Goal: Task Accomplishment & Management: Manage account settings

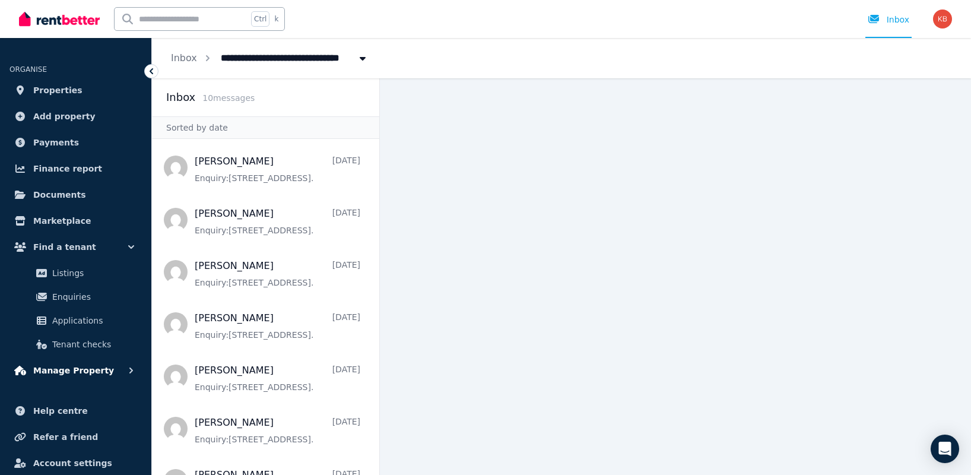
click at [63, 371] on span "Manage Property" at bounding box center [73, 370] width 81 height 14
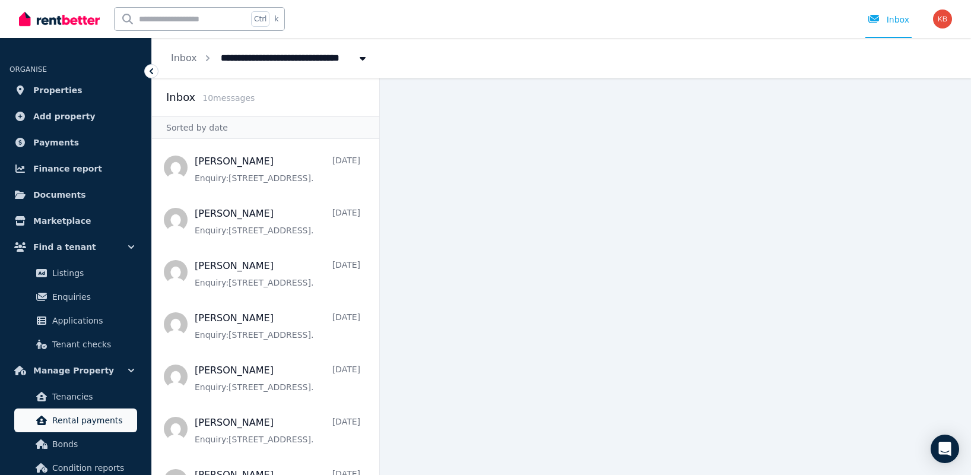
click at [73, 416] on span "Rental payments" at bounding box center [92, 420] width 80 height 14
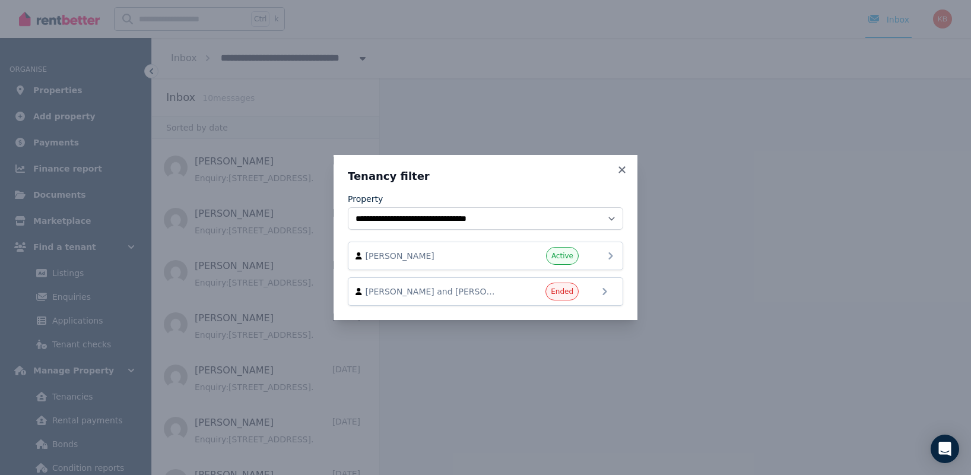
click at [397, 258] on span "[PERSON_NAME]" at bounding box center [433, 256] width 135 height 12
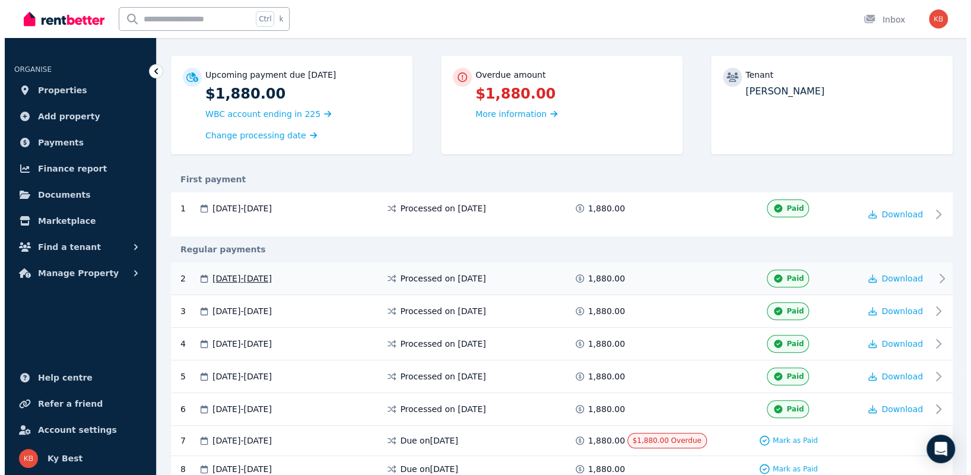
scroll to position [178, 0]
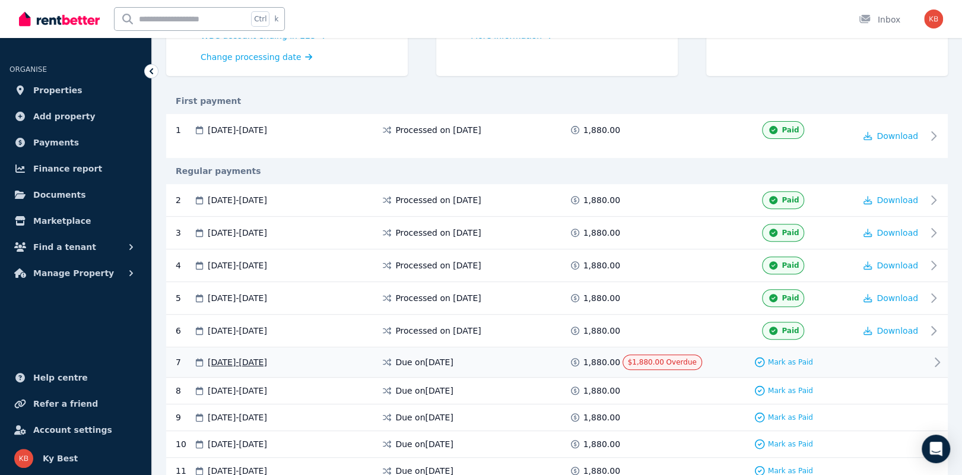
click at [935, 359] on icon at bounding box center [937, 362] width 14 height 14
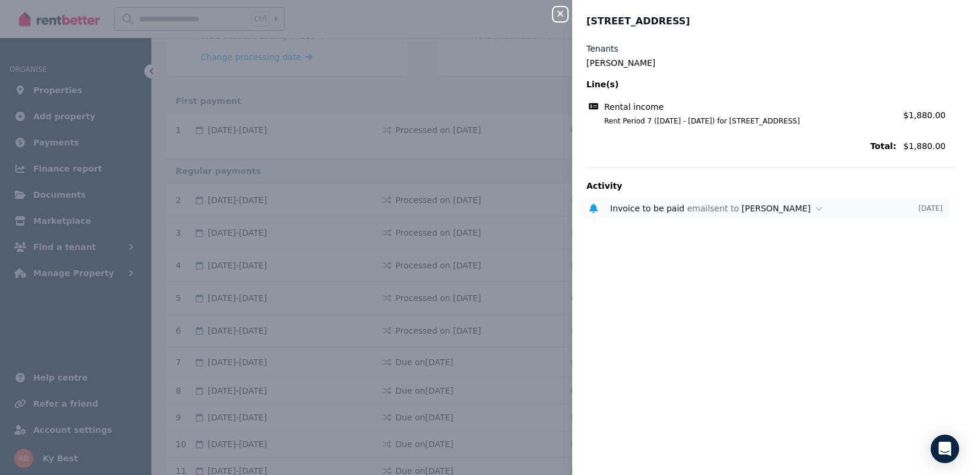
click at [816, 208] on icon at bounding box center [819, 208] width 7 height 8
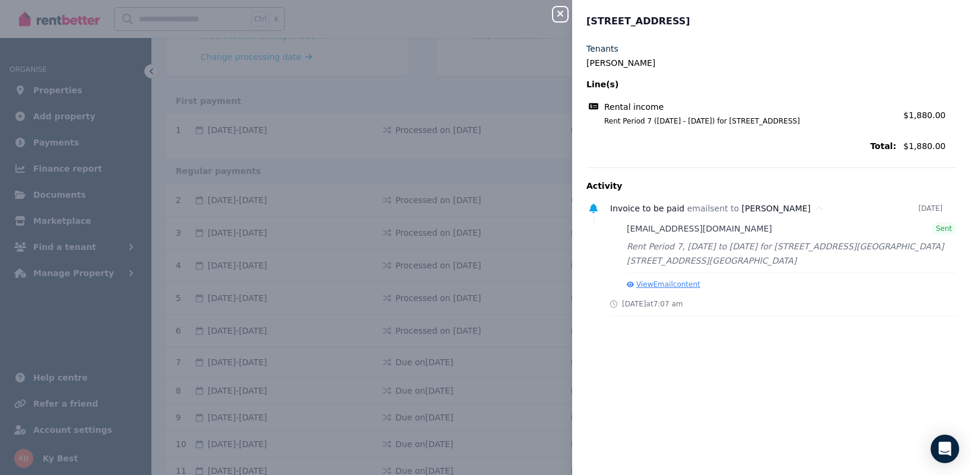
click at [670, 286] on button "View Email content" at bounding box center [664, 284] width 74 height 9
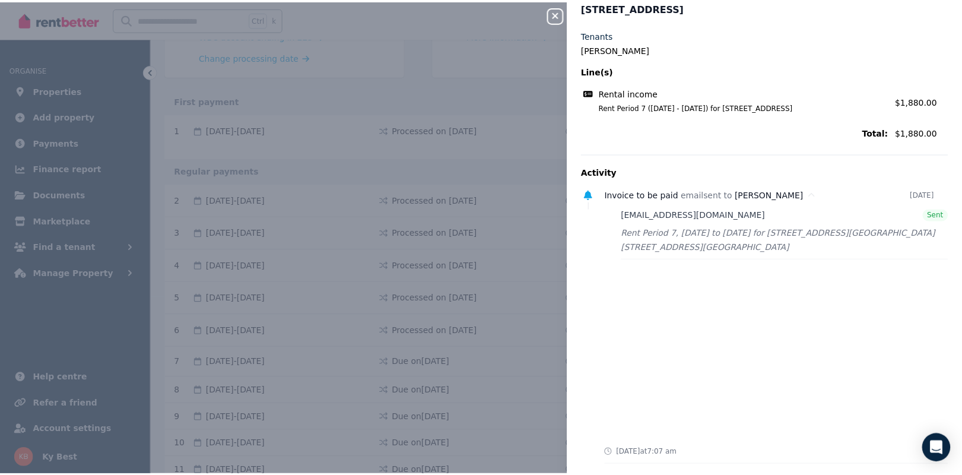
scroll to position [0, 0]
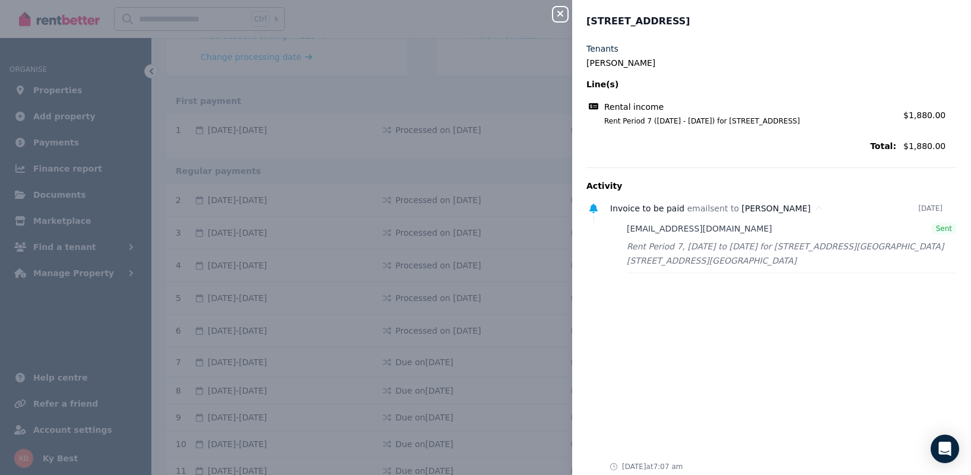
click at [553, 8] on button "Close panel" at bounding box center [560, 14] width 14 height 14
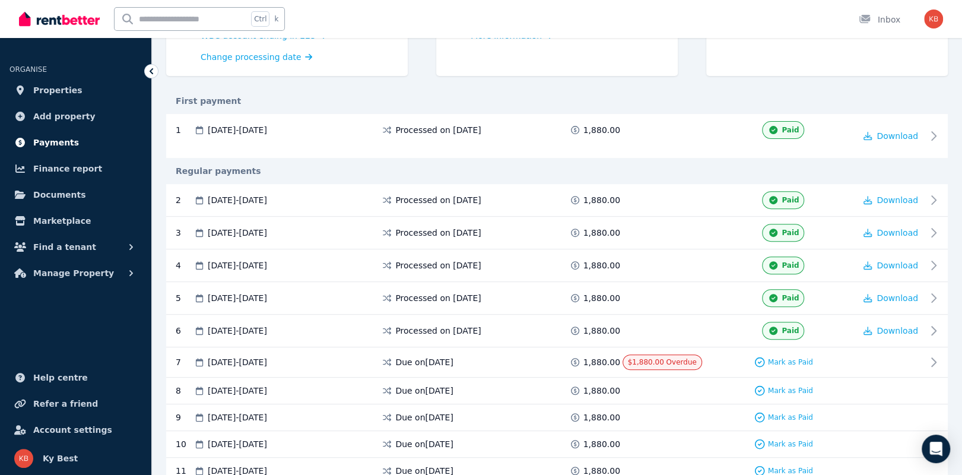
click at [58, 142] on span "Payments" at bounding box center [56, 142] width 46 height 14
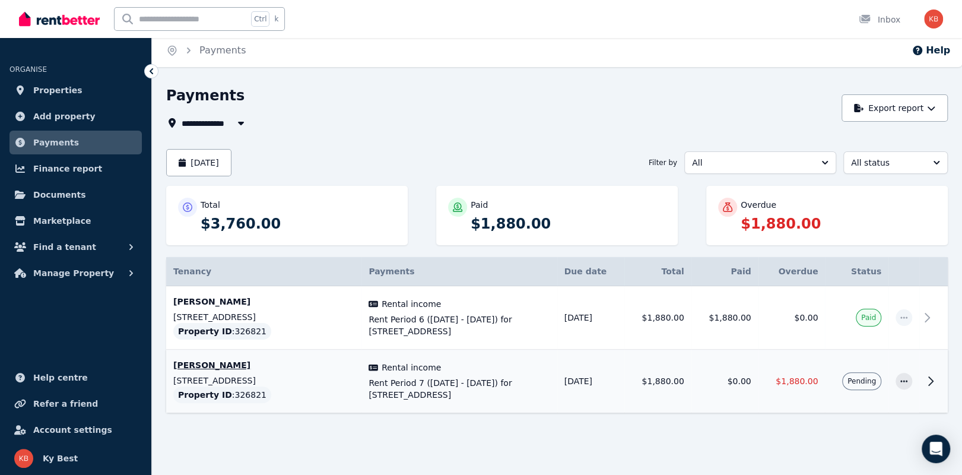
scroll to position [5, 0]
click at [932, 376] on icon at bounding box center [931, 380] width 14 height 14
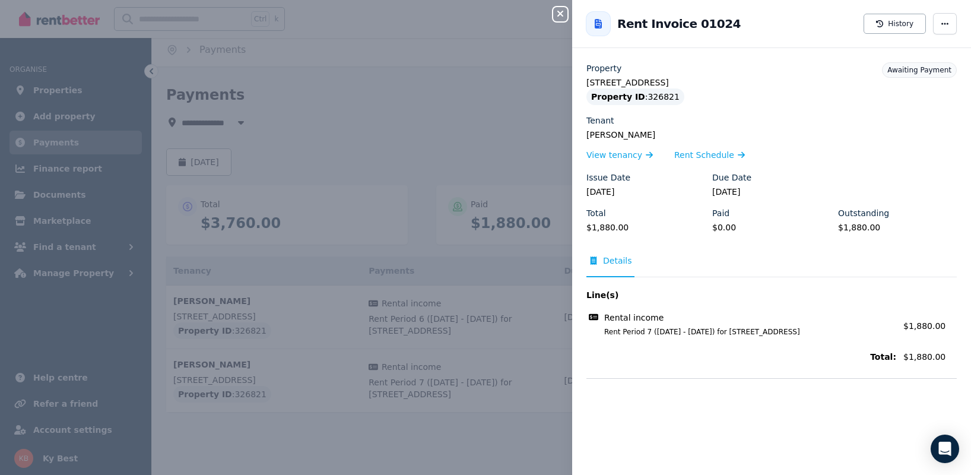
click at [610, 261] on span "Details" at bounding box center [617, 261] width 29 height 12
click at [610, 262] on span "Details" at bounding box center [617, 261] width 29 height 12
click at [940, 26] on icon "button" at bounding box center [944, 24] width 9 height 8
click at [801, 170] on div "Property [STREET_ADDRESS] Property ID : 326821 Tenant [PERSON_NAME] View tenanc…" at bounding box center [771, 152] width 370 height 180
click at [802, 122] on div "Tenant" at bounding box center [771, 121] width 370 height 12
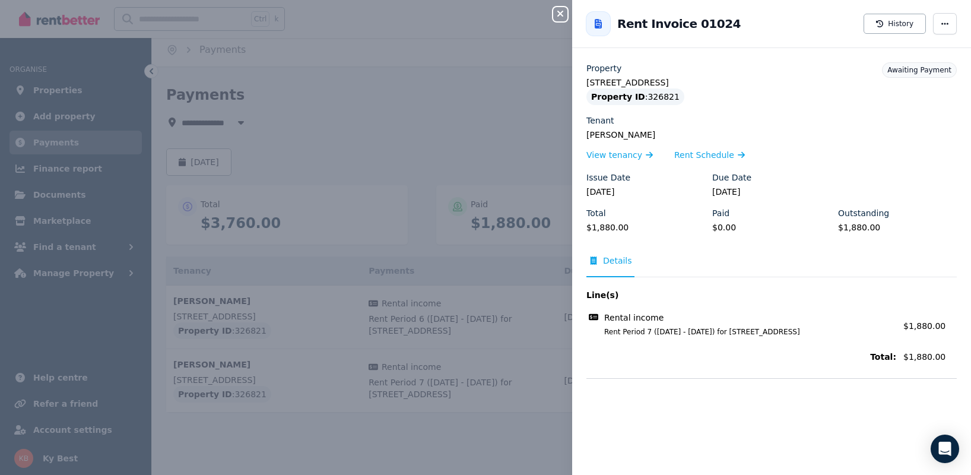
click at [560, 15] on icon "button" at bounding box center [560, 14] width 6 height 6
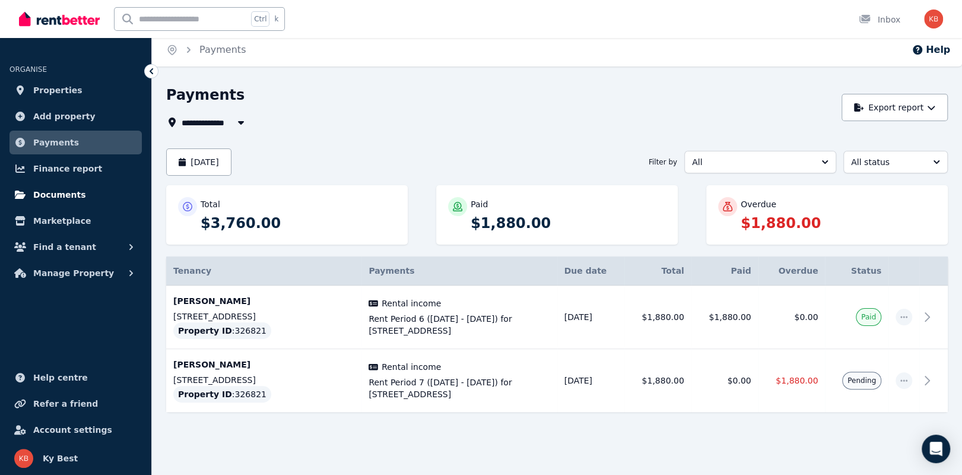
click at [57, 192] on span "Documents" at bounding box center [59, 195] width 53 height 14
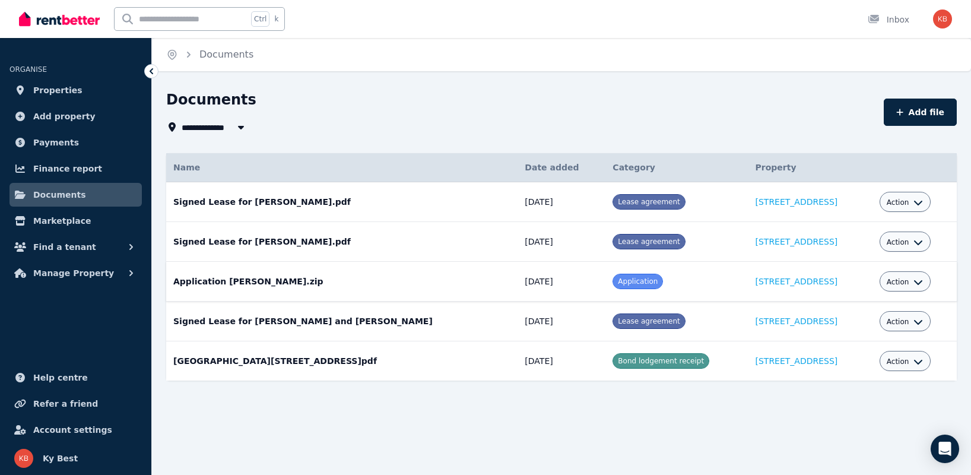
click at [913, 280] on icon "button" at bounding box center [917, 281] width 9 height 9
click at [768, 86] on div "**********" at bounding box center [485, 237] width 971 height 475
click at [916, 113] on button "Add file" at bounding box center [920, 112] width 73 height 27
select select "*****"
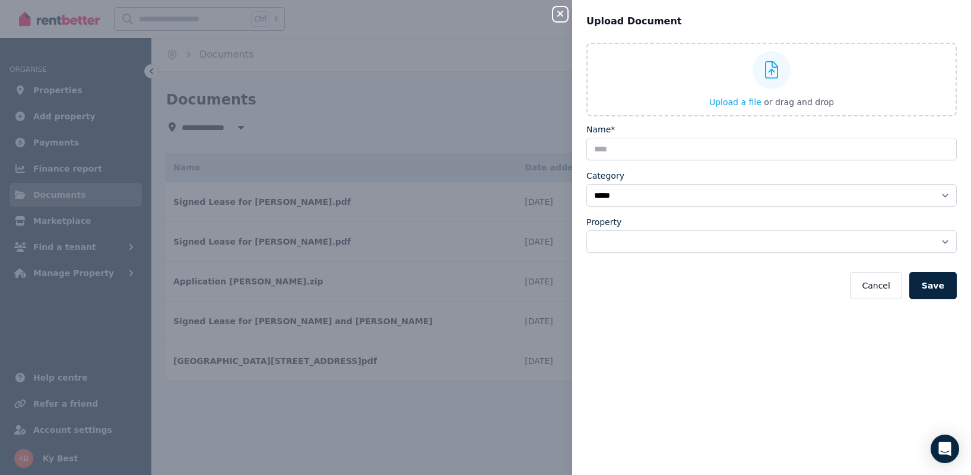
click at [559, 16] on icon "button" at bounding box center [560, 14] width 6 height 6
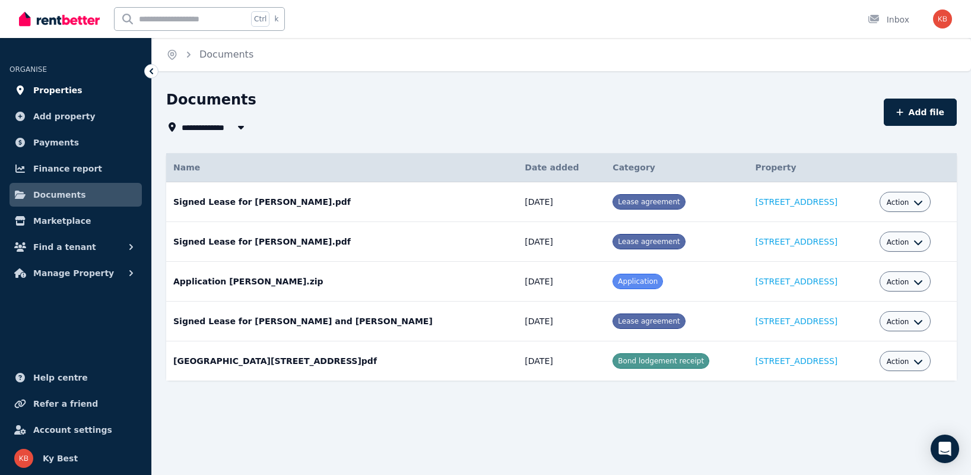
click at [52, 90] on span "Properties" at bounding box center [57, 90] width 49 height 14
